Goal: Transaction & Acquisition: Register for event/course

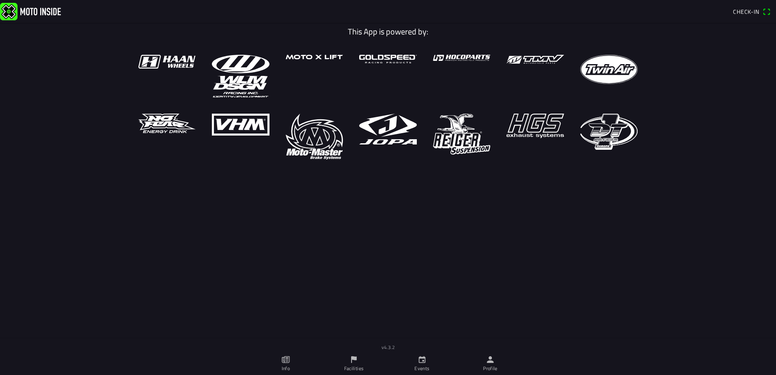
click at [426, 365] on ion-label "Events" at bounding box center [421, 368] width 15 height 7
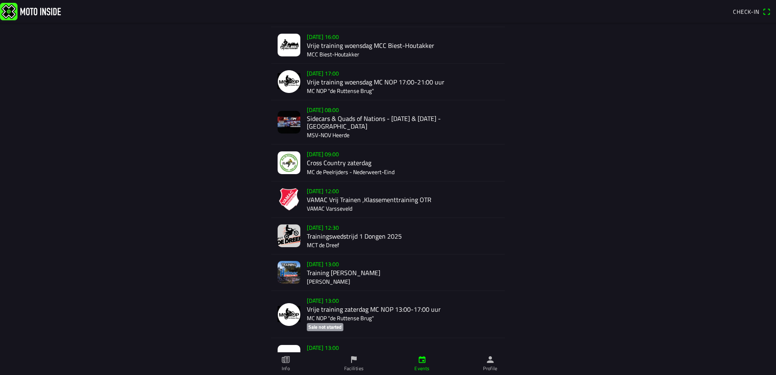
scroll to position [203, 0]
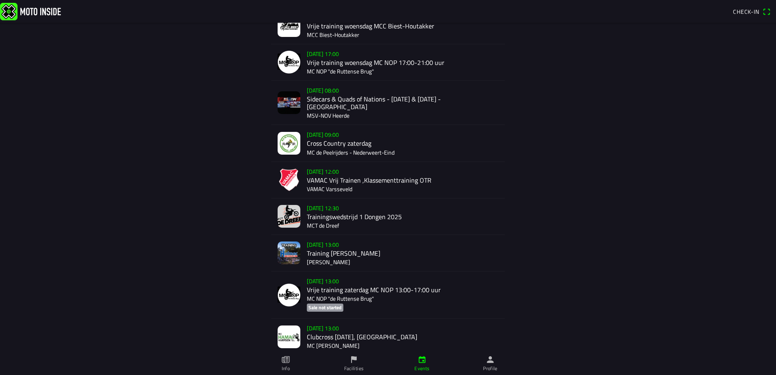
click at [352, 138] on div "[DATE] 09:00 Cross Country zaterdag MC de Peelrijders - [GEOGRAPHIC_DATA]-Eind" at bounding box center [403, 143] width 192 height 36
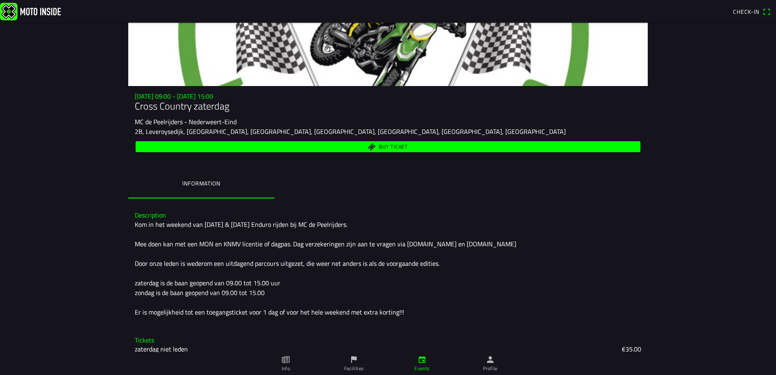
scroll to position [67, 0]
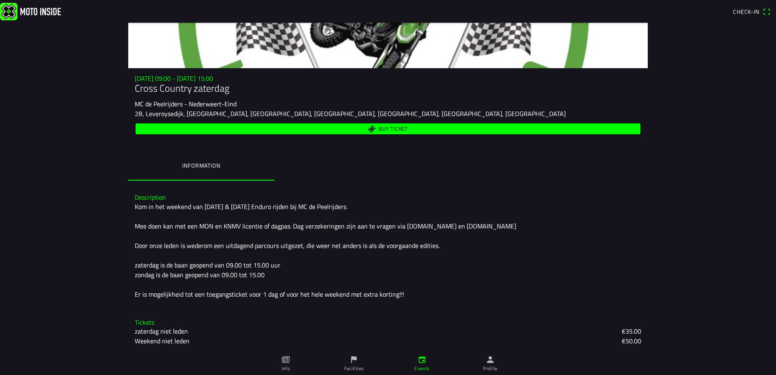
click at [256, 133] on span "Buy ticket" at bounding box center [388, 128] width 496 height 11
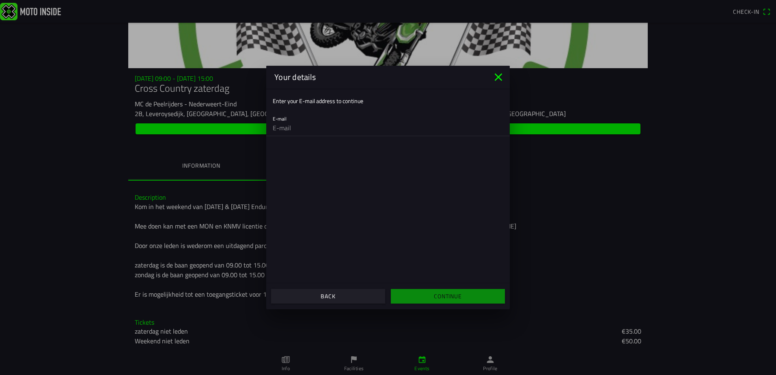
click at [301, 128] on input "email" at bounding box center [388, 128] width 231 height 16
type input "[EMAIL_ADDRESS][DOMAIN_NAME]"
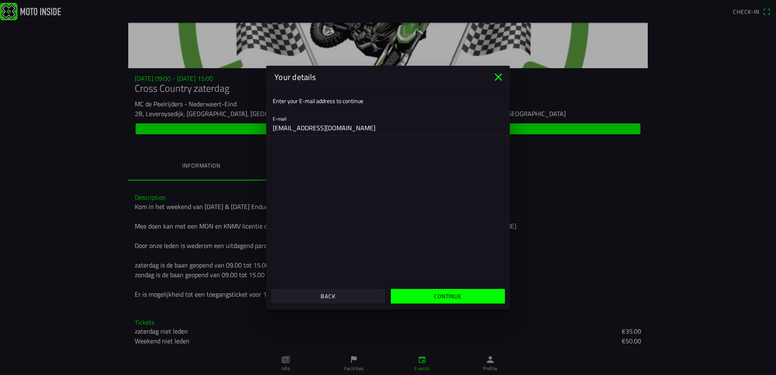
click at [420, 292] on span "Continue" at bounding box center [447, 296] width 101 height 15
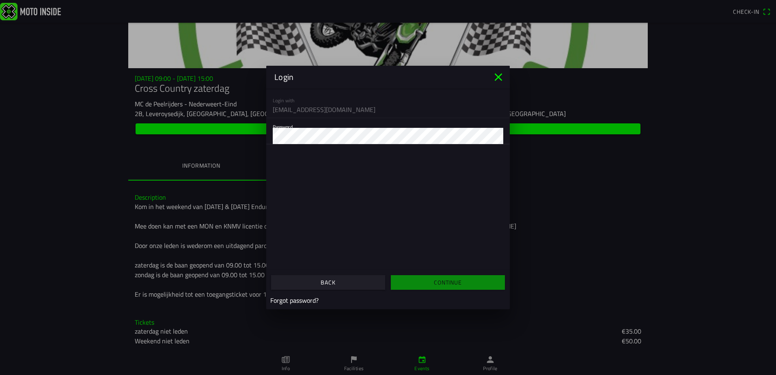
click at [500, 75] on icon "close" at bounding box center [499, 77] width 8 height 8
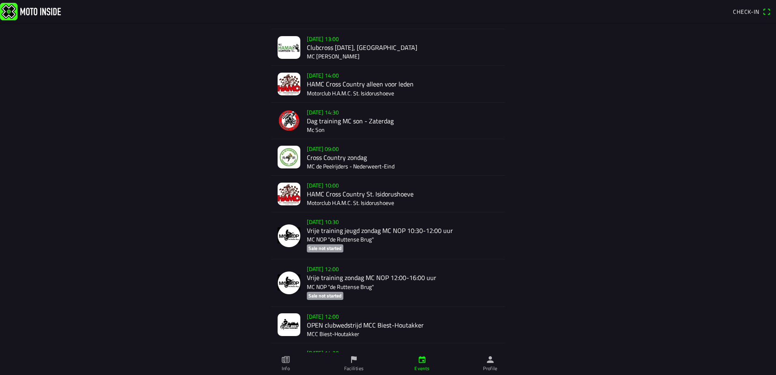
scroll to position [474, 0]
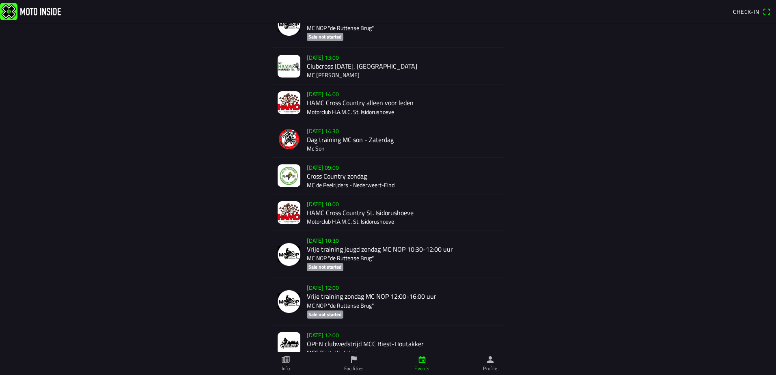
click at [345, 166] on div "[DATE] 09:00 Cross Country zondag MC de Peelrijders - [GEOGRAPHIC_DATA]-Eind" at bounding box center [403, 176] width 192 height 36
